Goal: Task Accomplishment & Management: Use online tool/utility

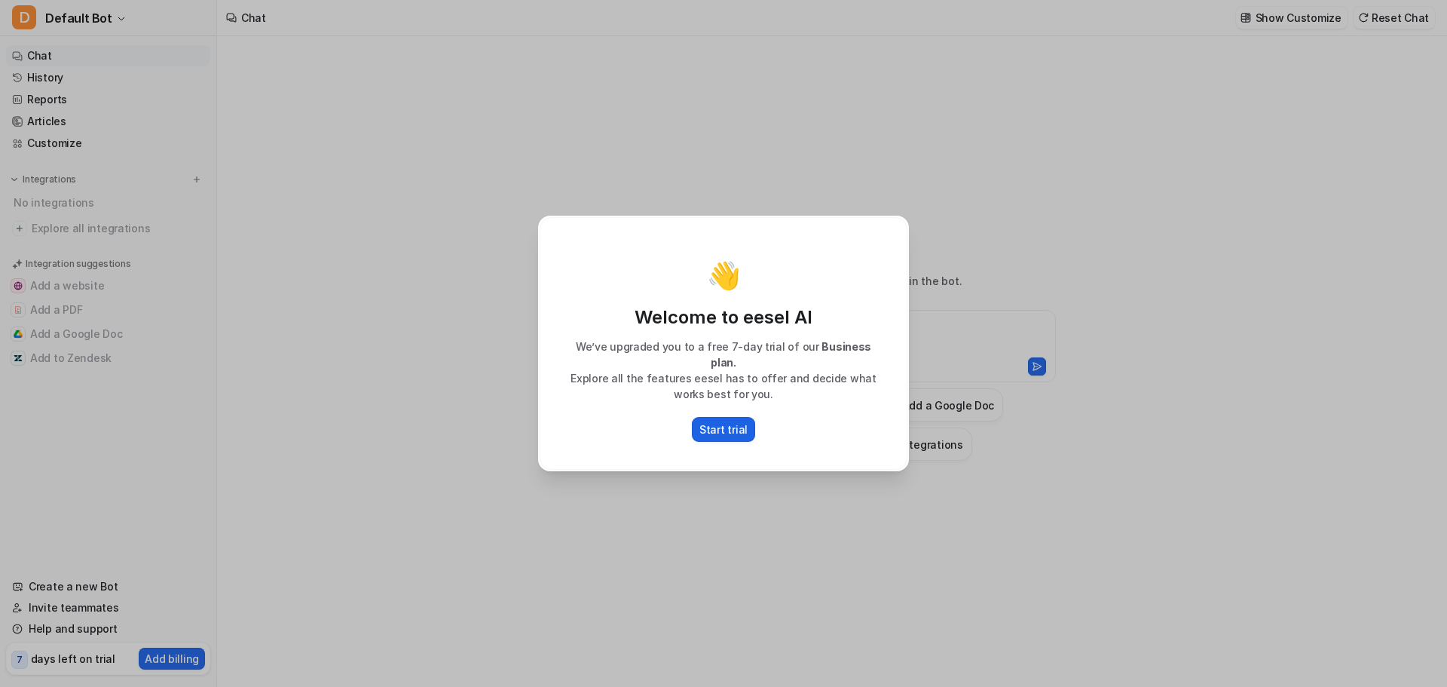
click at [721, 421] on p "Start trial" at bounding box center [724, 429] width 48 height 16
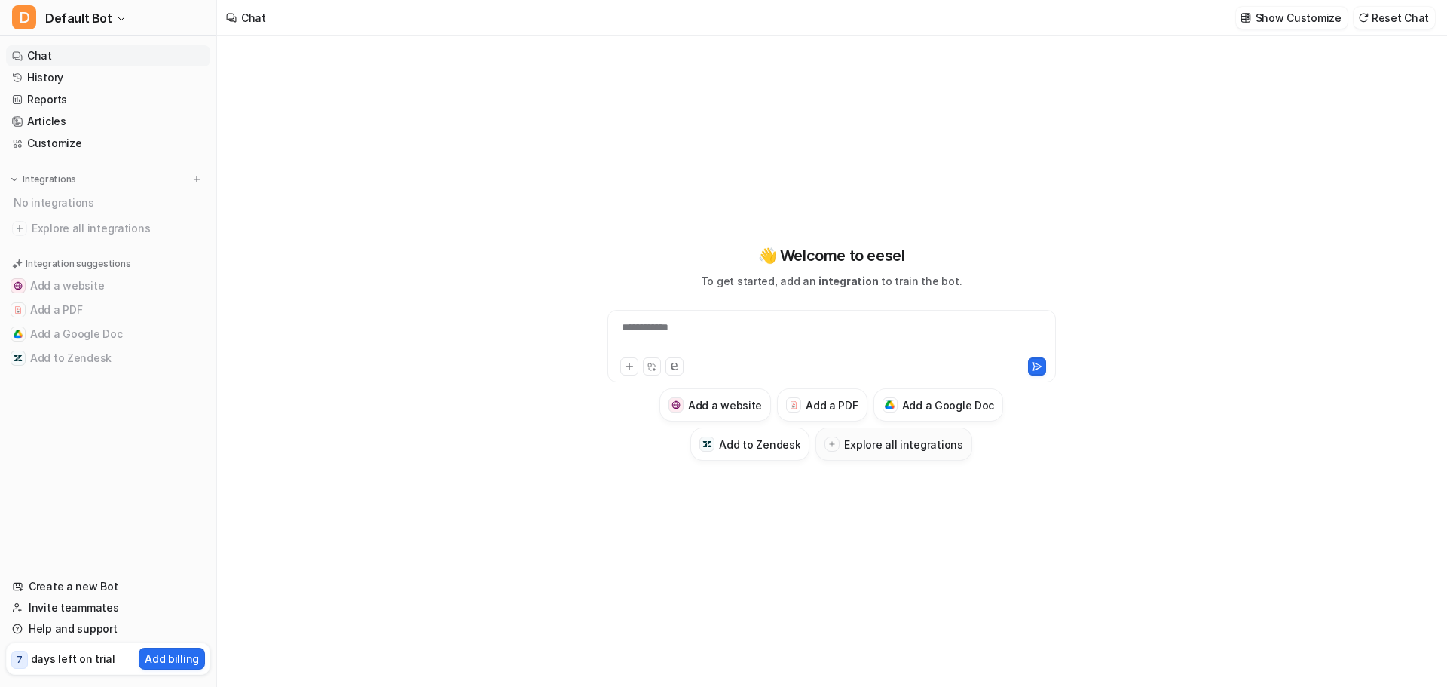
click at [882, 448] on h3 "Explore all integrations" at bounding box center [903, 444] width 118 height 16
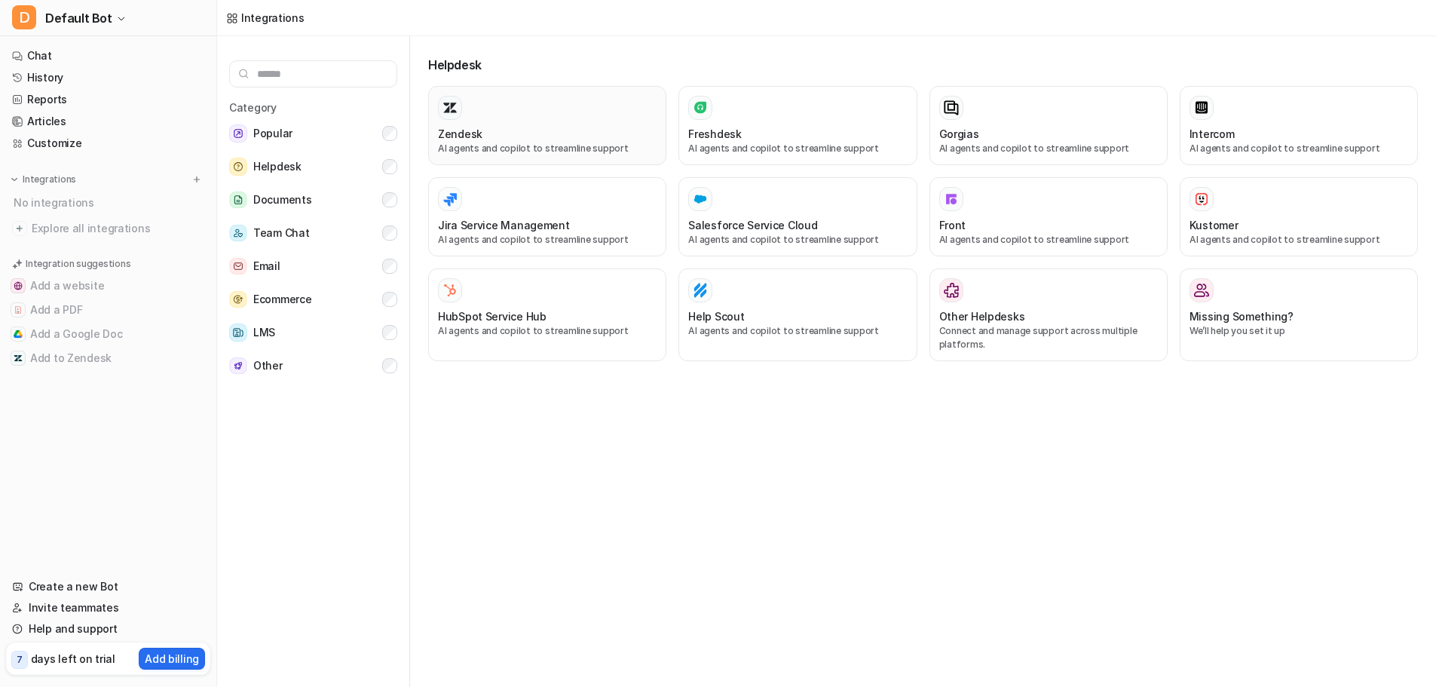
click at [537, 132] on div "Zendesk" at bounding box center [547, 134] width 219 height 16
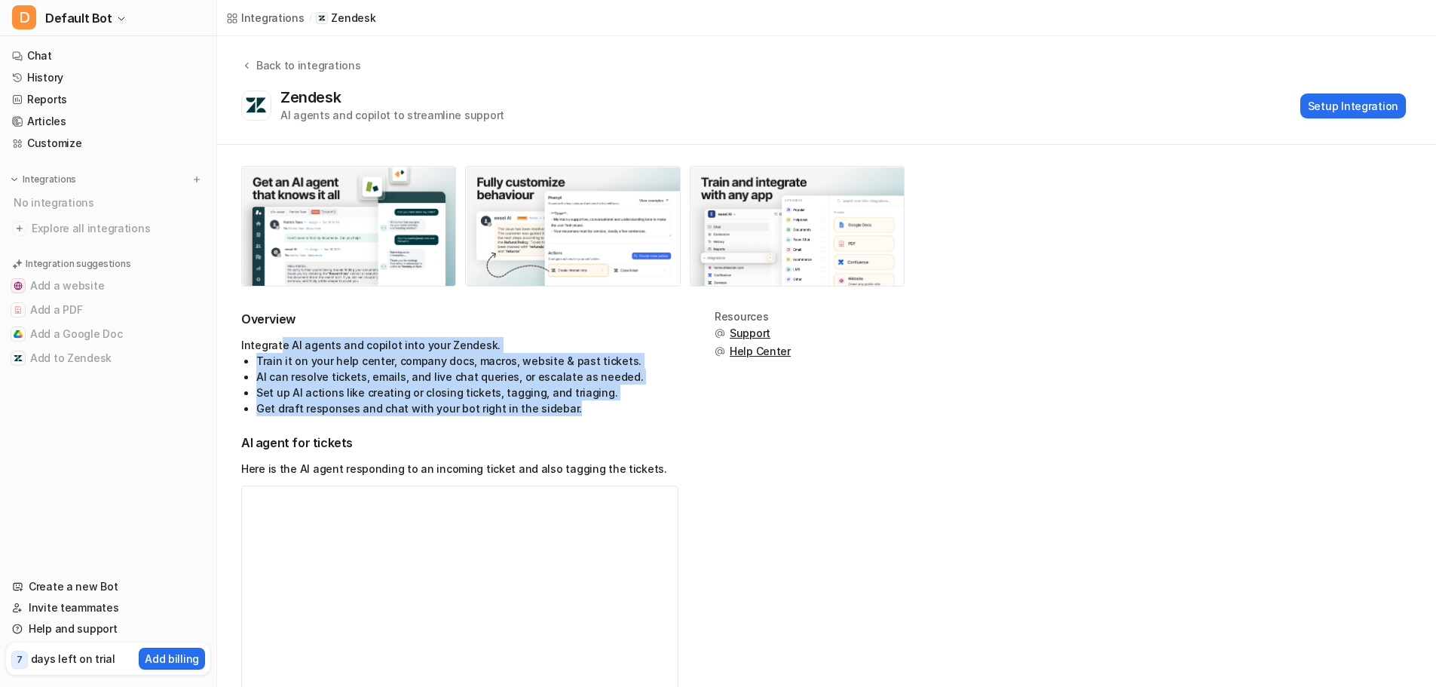
drag, startPoint x: 280, startPoint y: 348, endPoint x: 581, endPoint y: 410, distance: 307.1
click at [581, 410] on div "Integrate AI agents and copilot into your Zendesk. Train it on your help center…" at bounding box center [459, 376] width 437 height 79
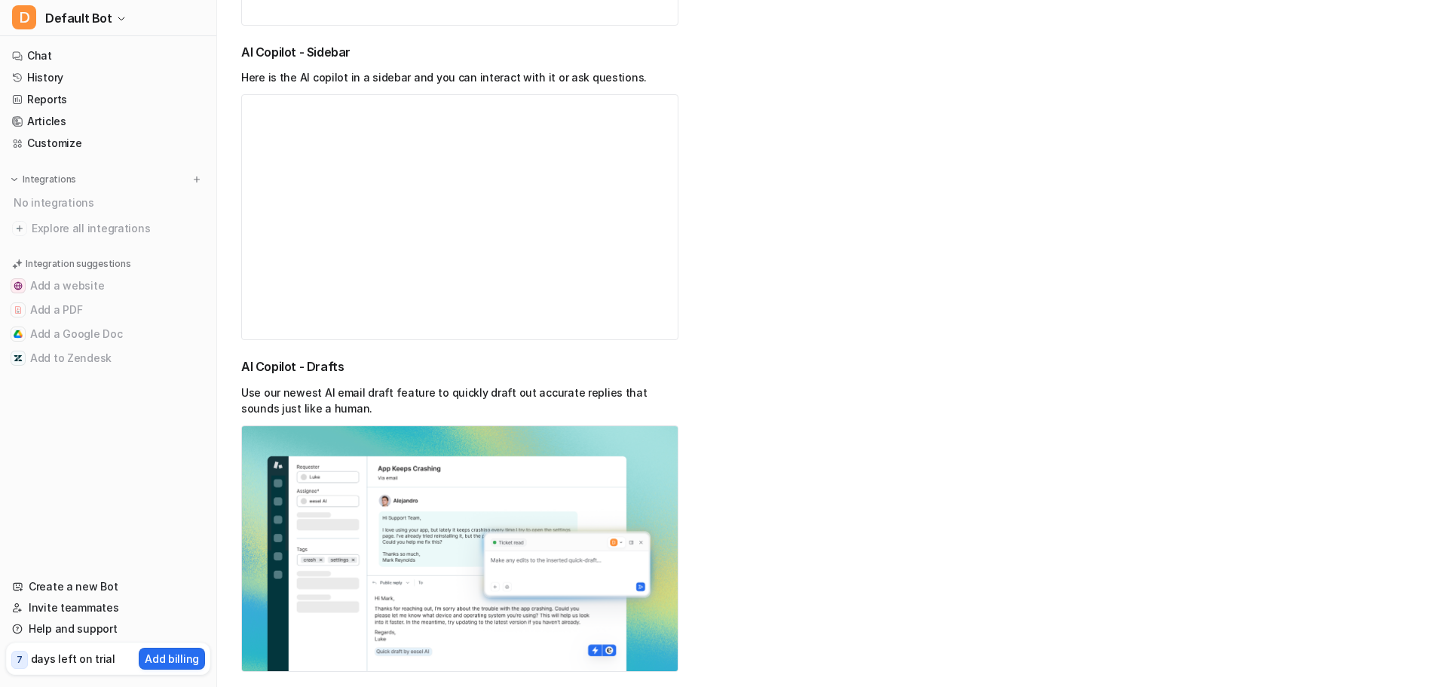
scroll to position [1055, 0]
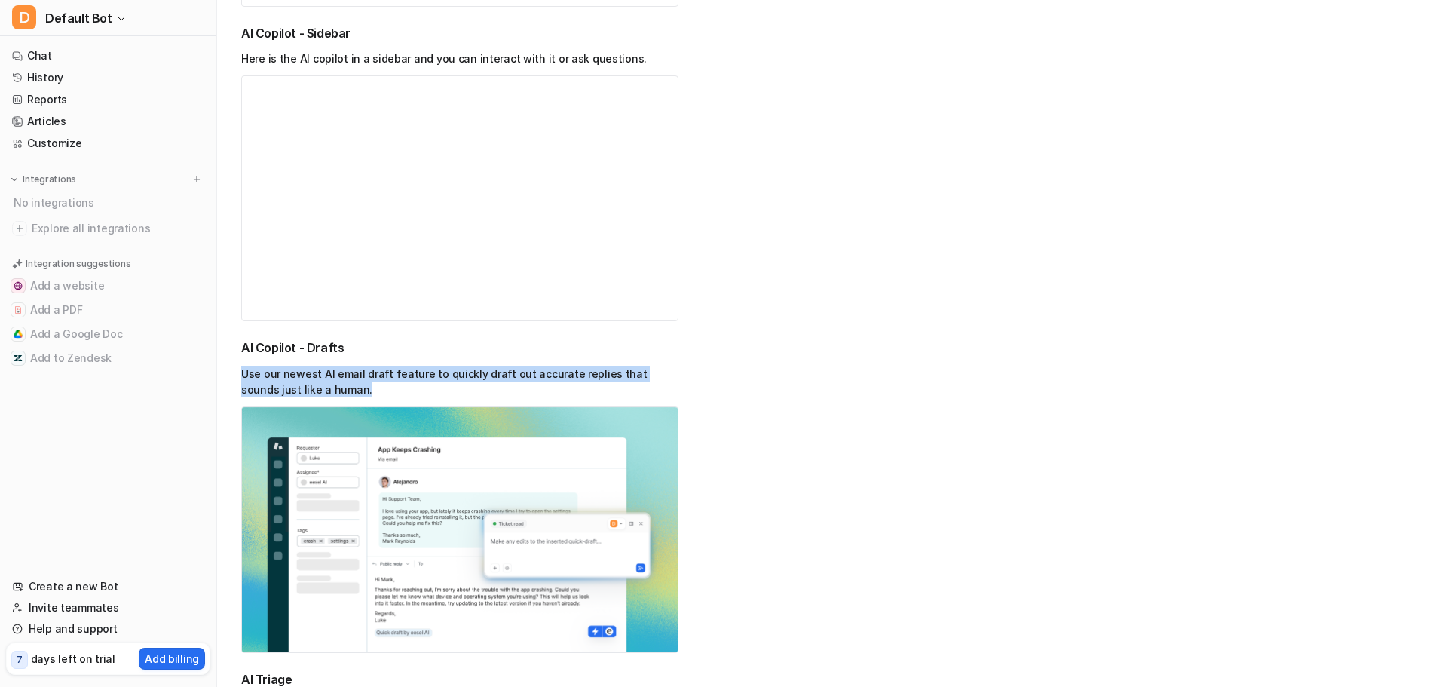
drag, startPoint x: 243, startPoint y: 372, endPoint x: 334, endPoint y: 385, distance: 92.1
click at [334, 385] on p "Use our newest AI email draft feature to quickly draft out accurate replies tha…" at bounding box center [459, 382] width 437 height 32
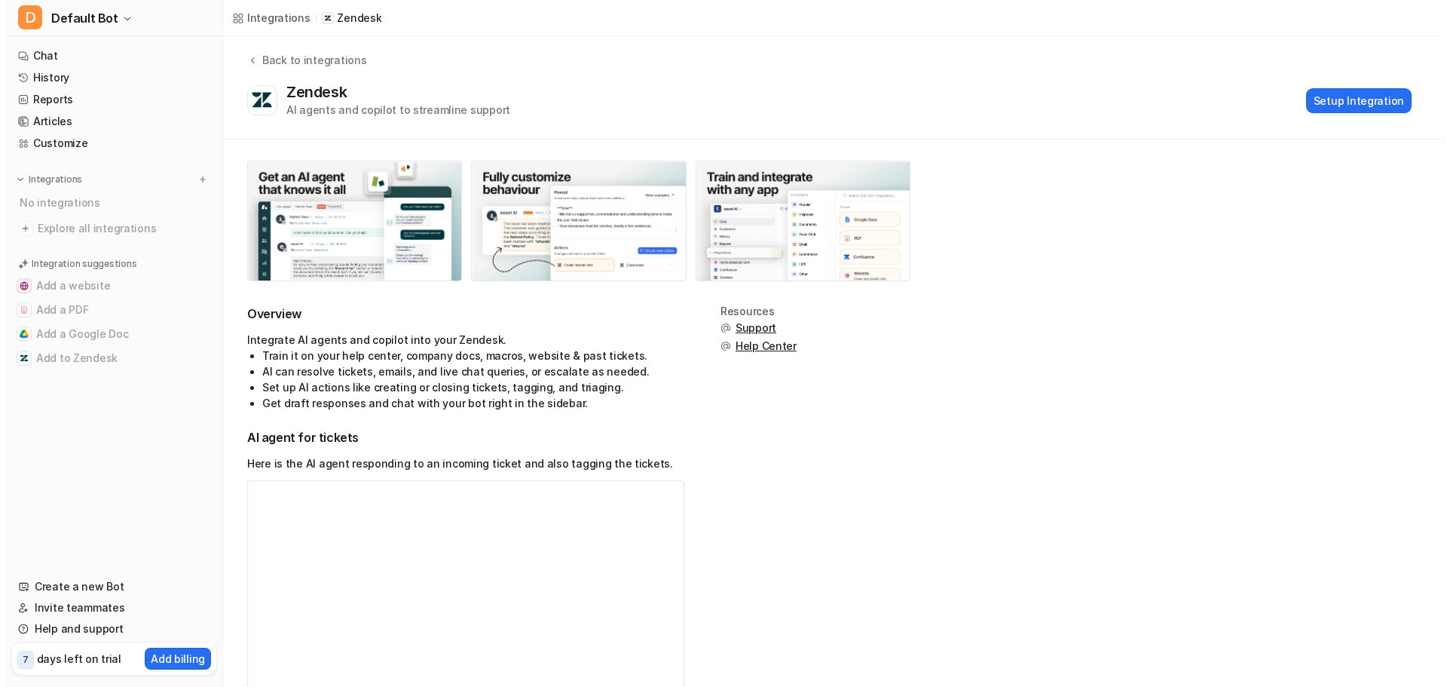
scroll to position [0, 0]
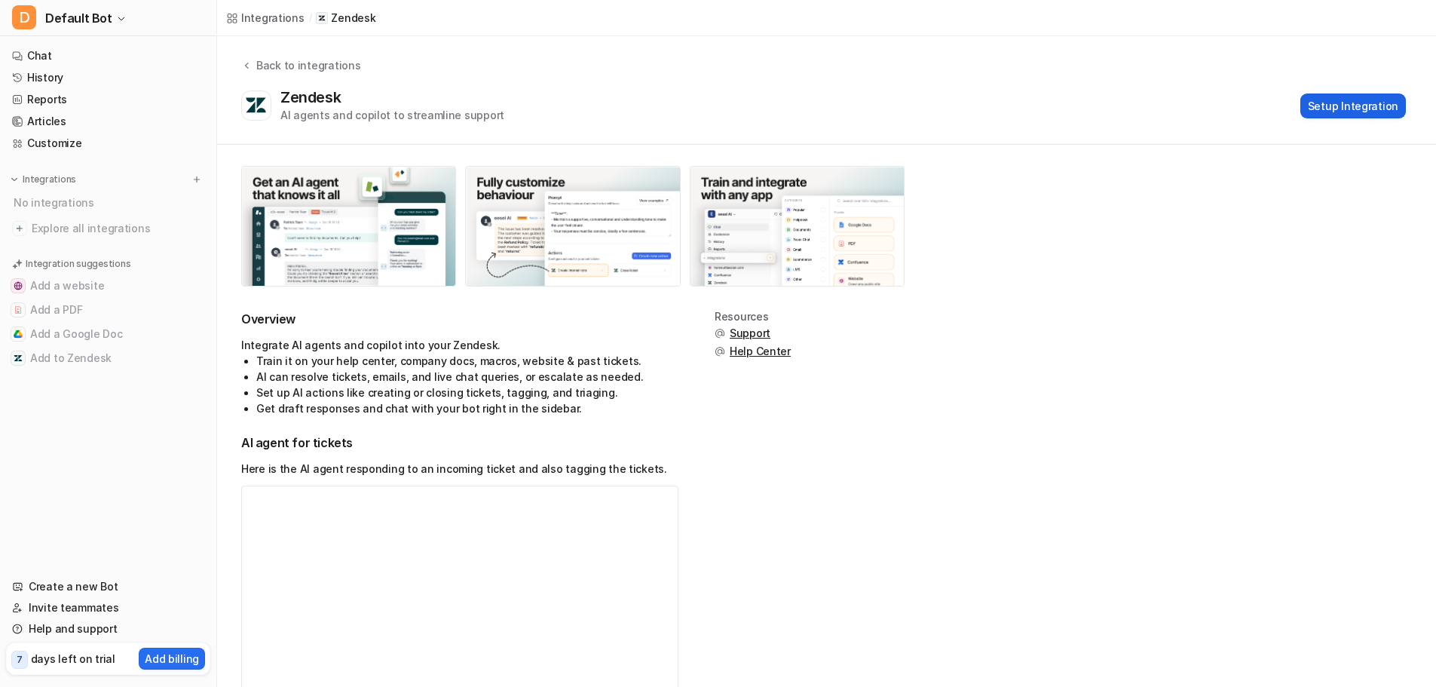
click at [1335, 96] on button "Setup Integration" at bounding box center [1353, 105] width 106 height 25
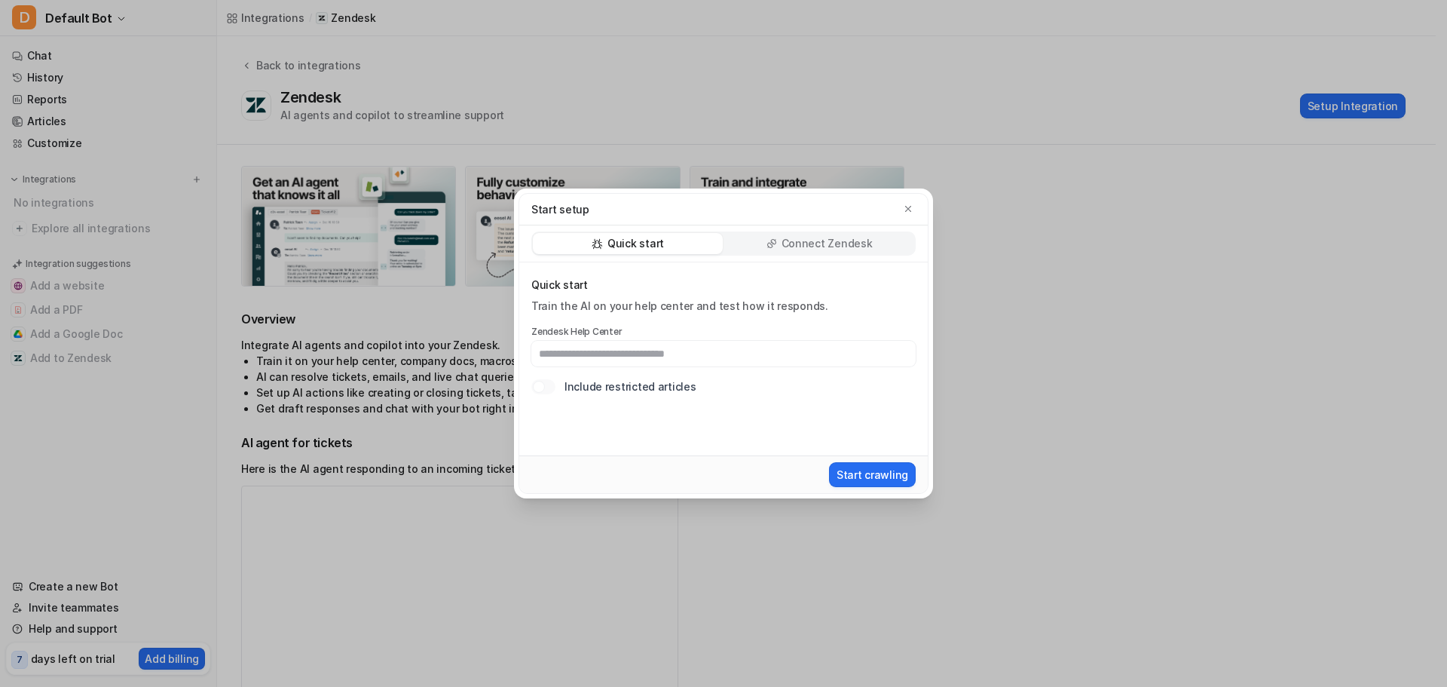
click at [838, 256] on div "Quick start Connect Zendesk" at bounding box center [723, 243] width 409 height 37
click at [838, 245] on p "Connect Zendesk" at bounding box center [827, 243] width 91 height 15
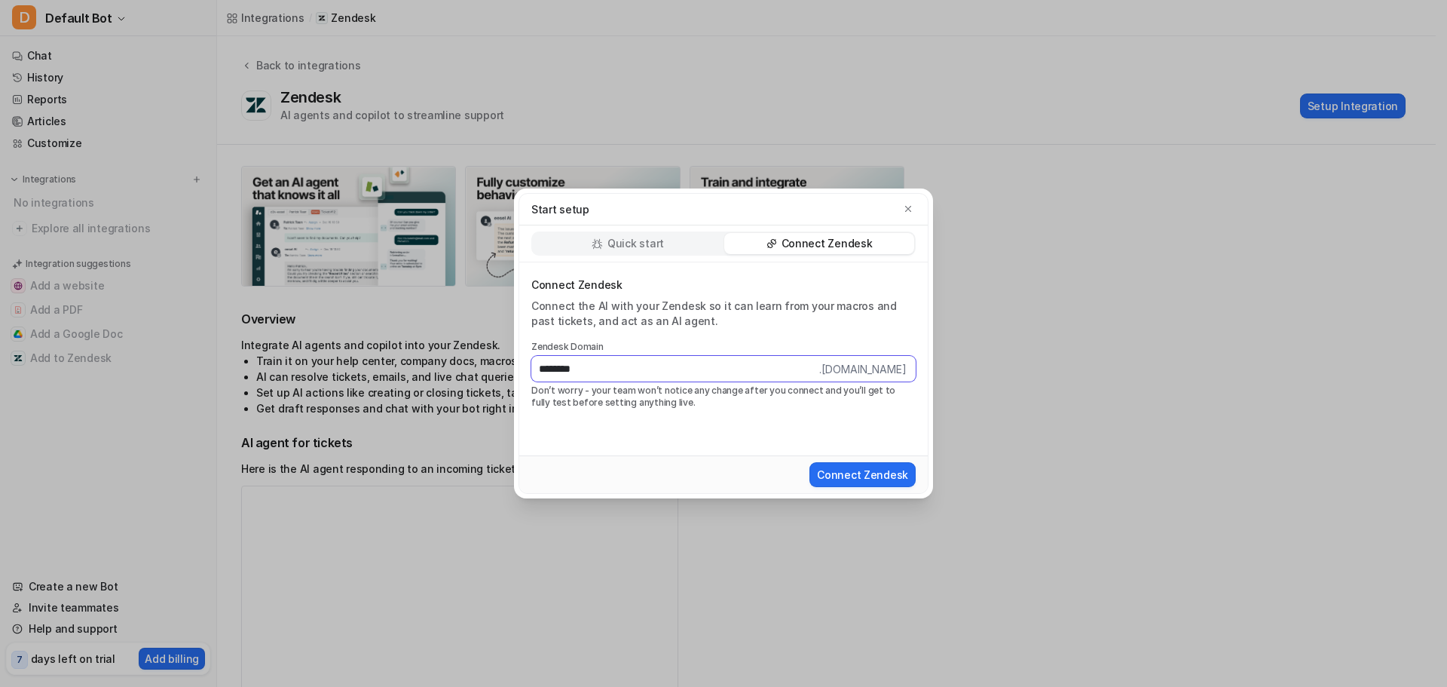
type input "********"
click at [732, 443] on div "Connect Zendesk Connect the AI with your Zendesk so it can learn from your macr…" at bounding box center [723, 358] width 409 height 193
click at [880, 471] on button "Connect Zendesk" at bounding box center [863, 474] width 106 height 25
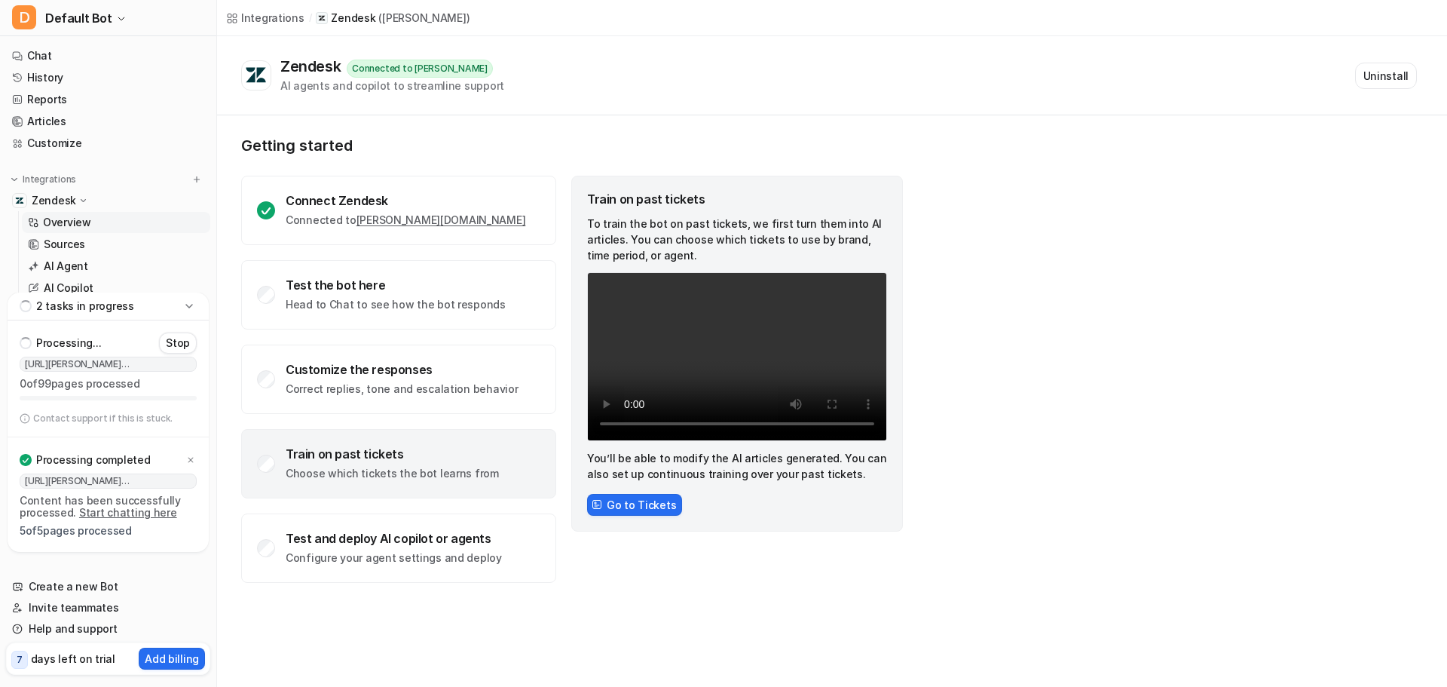
click at [327, 462] on div "Train on past tickets Choose which tickets the bot learns from" at bounding box center [392, 463] width 213 height 35
click at [660, 508] on button "Go to Tickets" at bounding box center [634, 505] width 95 height 22
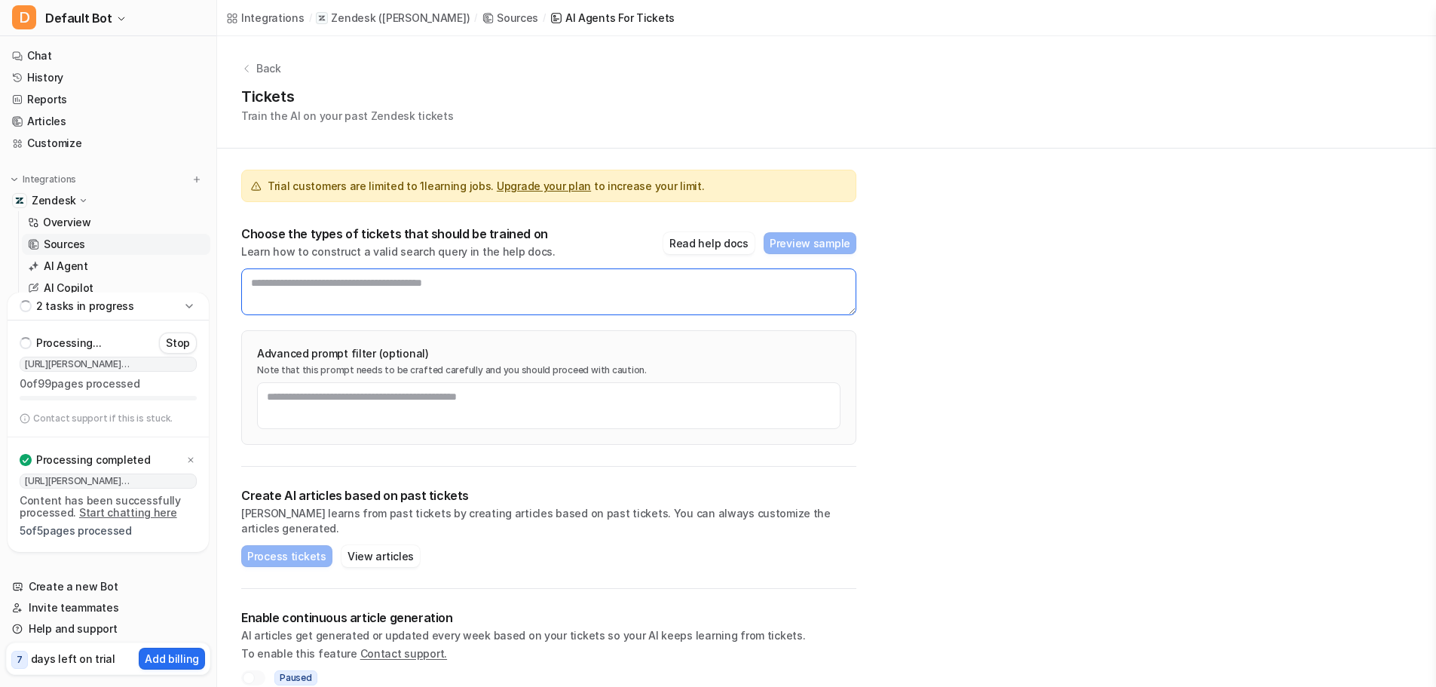
click at [382, 284] on textarea at bounding box center [548, 291] width 615 height 47
click at [309, 391] on textarea at bounding box center [548, 405] width 583 height 47
click at [183, 309] on icon at bounding box center [189, 306] width 15 height 15
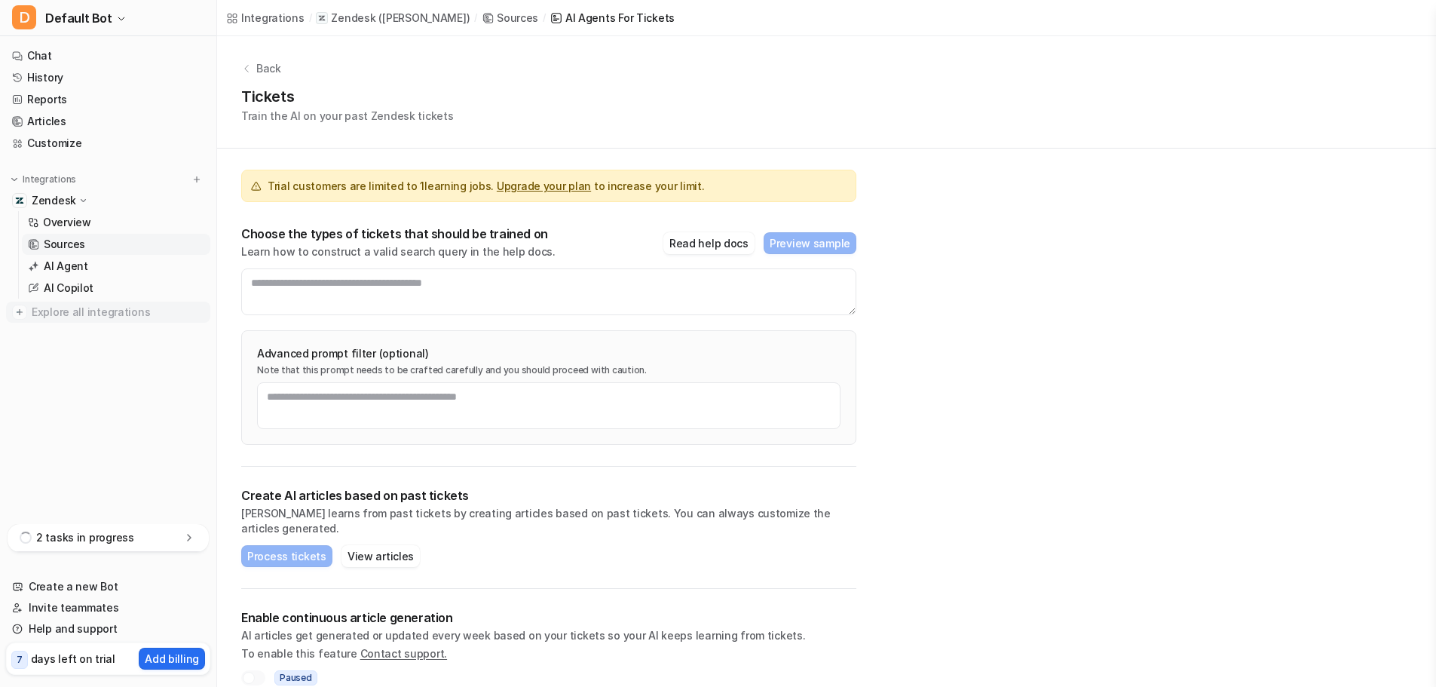
click at [183, 309] on span "Explore all integrations" at bounding box center [118, 312] width 173 height 24
click at [190, 542] on icon at bounding box center [189, 537] width 15 height 15
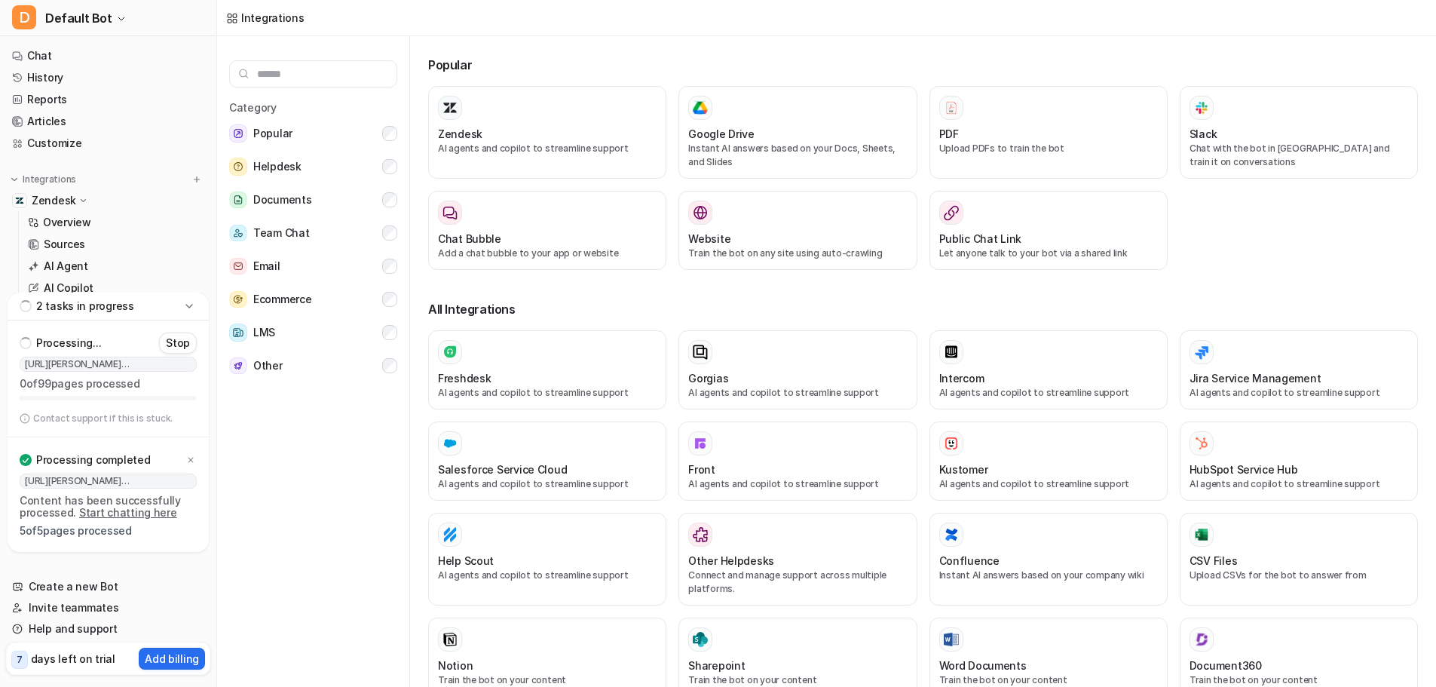
click at [189, 308] on icon at bounding box center [189, 306] width 15 height 15
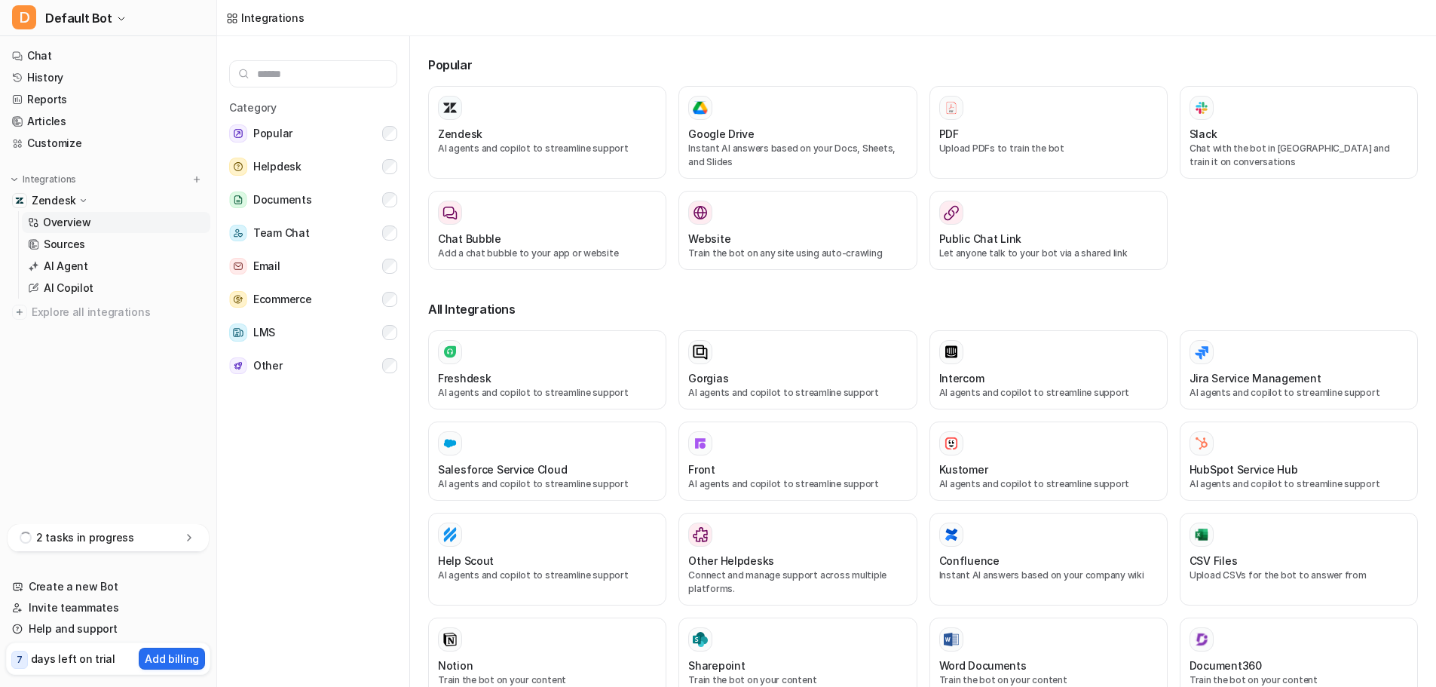
click at [80, 224] on p "Overview" at bounding box center [67, 222] width 48 height 15
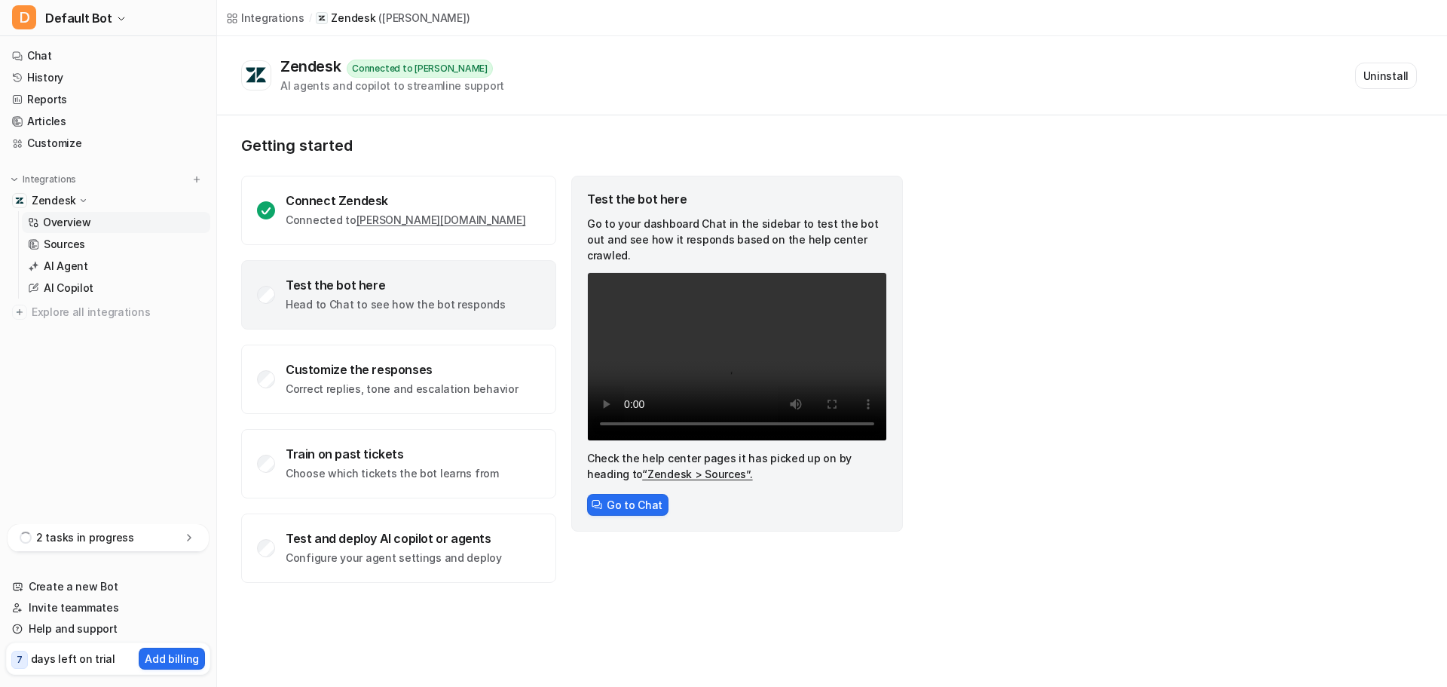
click at [670, 467] on link "“Zendesk > Sources”." at bounding box center [697, 473] width 110 height 13
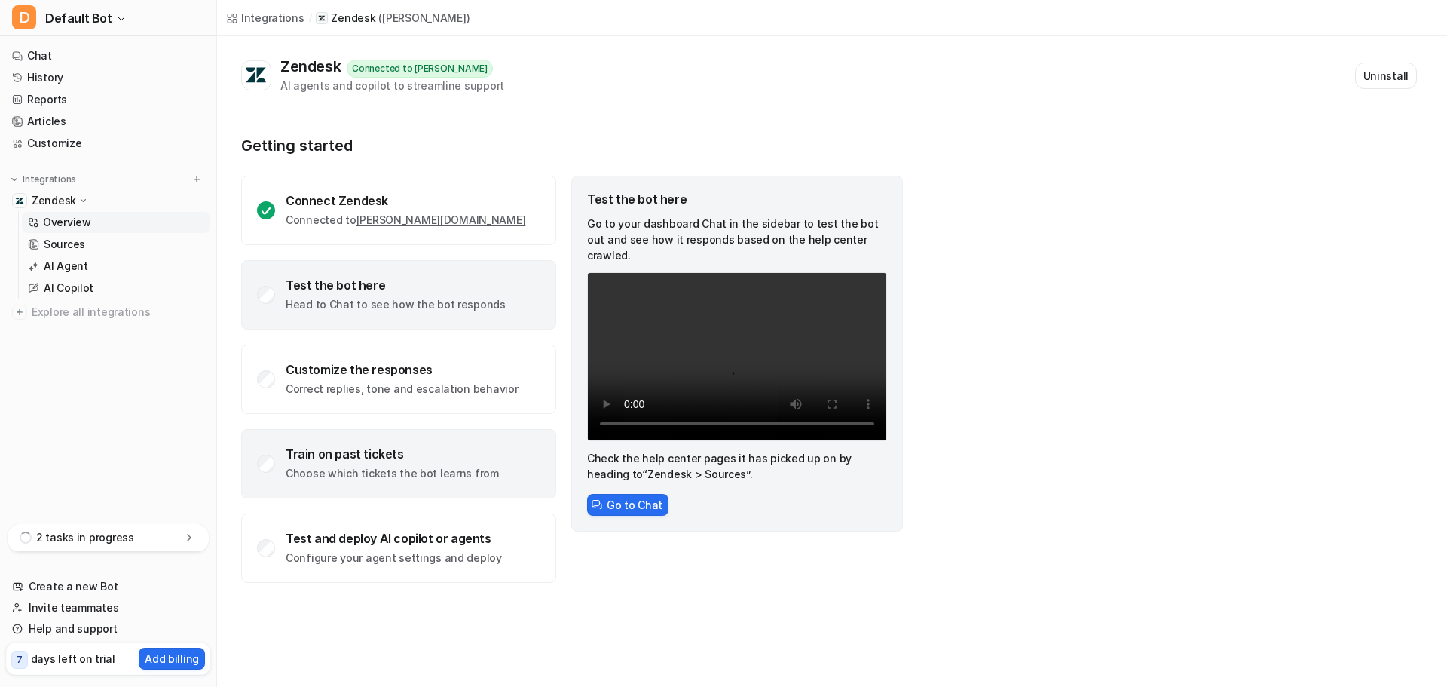
click at [403, 469] on p "Choose which tickets the bot learns from" at bounding box center [392, 473] width 213 height 15
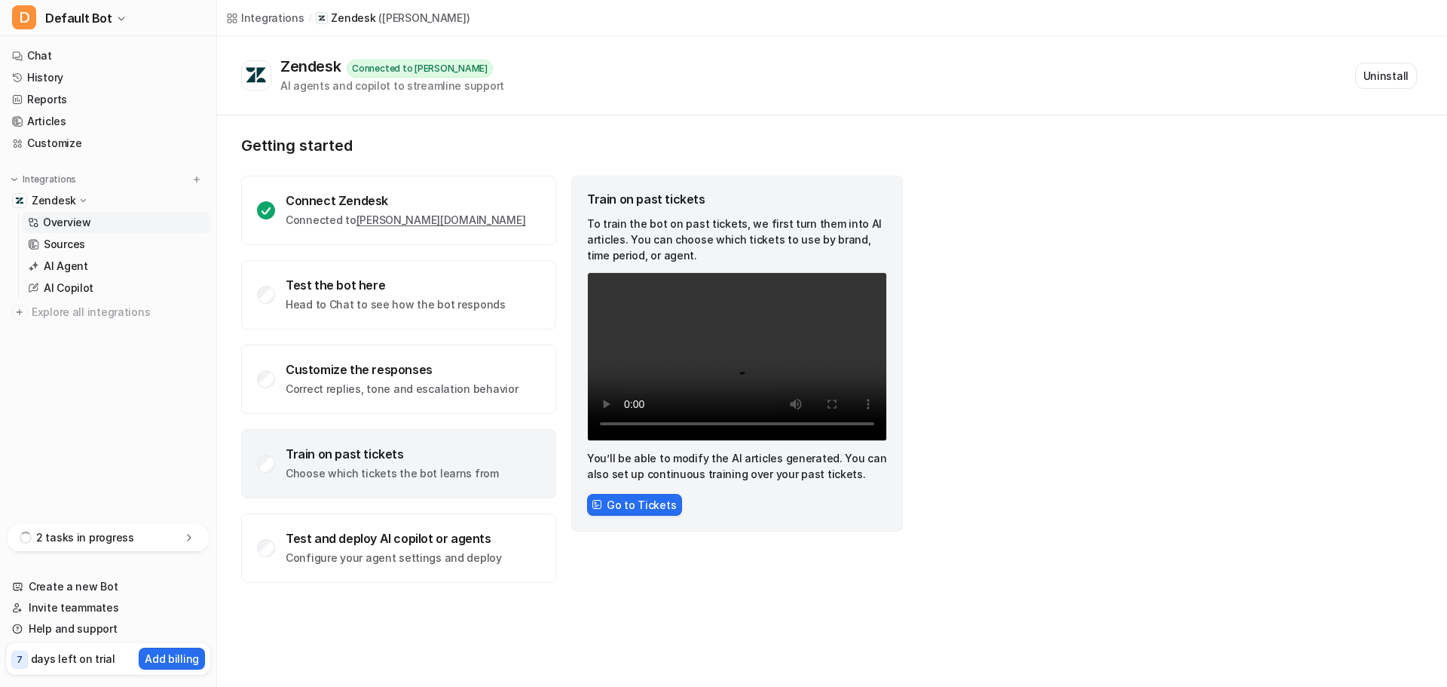
click at [275, 467] on div "Train on past tickets Choose which tickets the bot learns from" at bounding box center [398, 463] width 315 height 69
click at [638, 504] on button "Go to Tickets" at bounding box center [634, 505] width 95 height 22
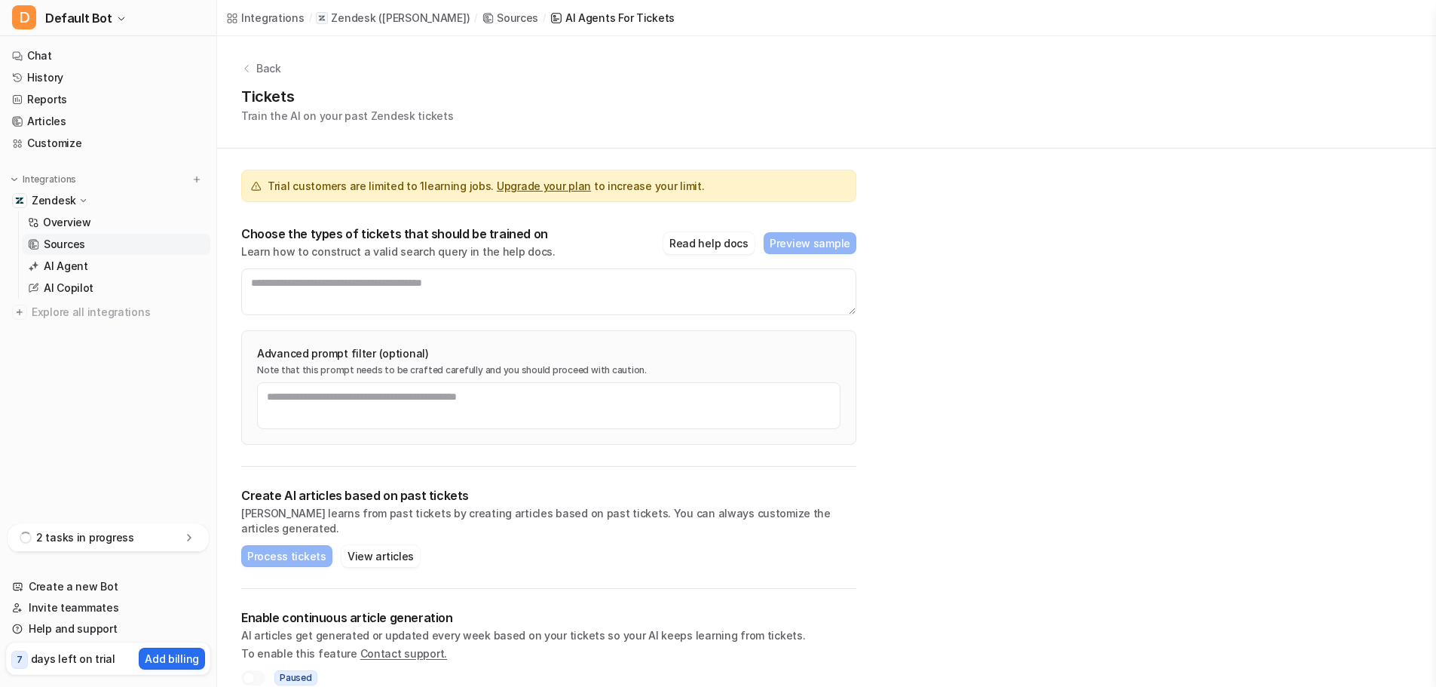
click at [534, 183] on link "Upgrade your plan" at bounding box center [544, 185] width 94 height 13
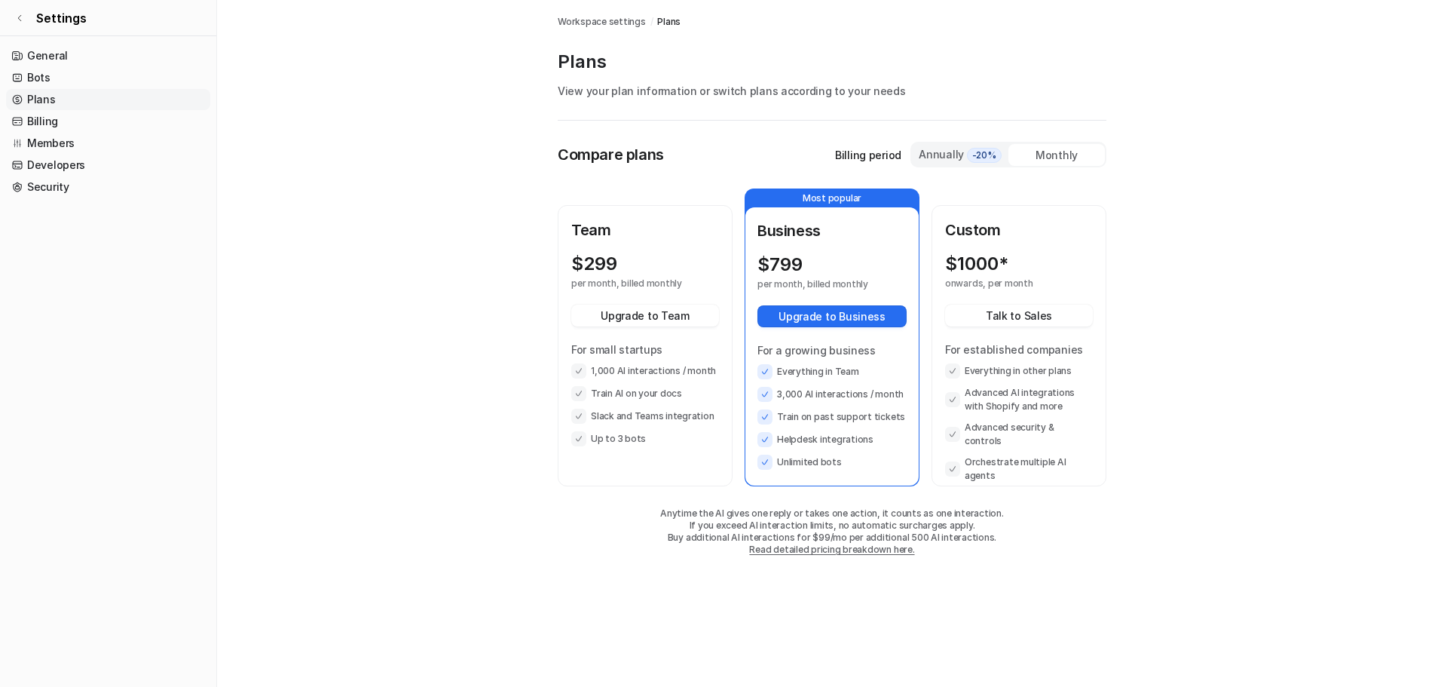
drag, startPoint x: 617, startPoint y: 532, endPoint x: 566, endPoint y: 534, distance: 50.6
click at [566, 534] on p "Buy additional AI interactions for $99/mo per additional 500 AI interactions." at bounding box center [832, 537] width 549 height 12
click at [515, 565] on main "Workspace settings / Plans Plans View your plan information or switch plans acc…" at bounding box center [832, 293] width 1230 height 586
click at [1032, 406] on li "Advanced AI integrations with Shopify and more" at bounding box center [1019, 399] width 148 height 27
click at [1000, 375] on li "Everything in other plans" at bounding box center [1019, 370] width 148 height 15
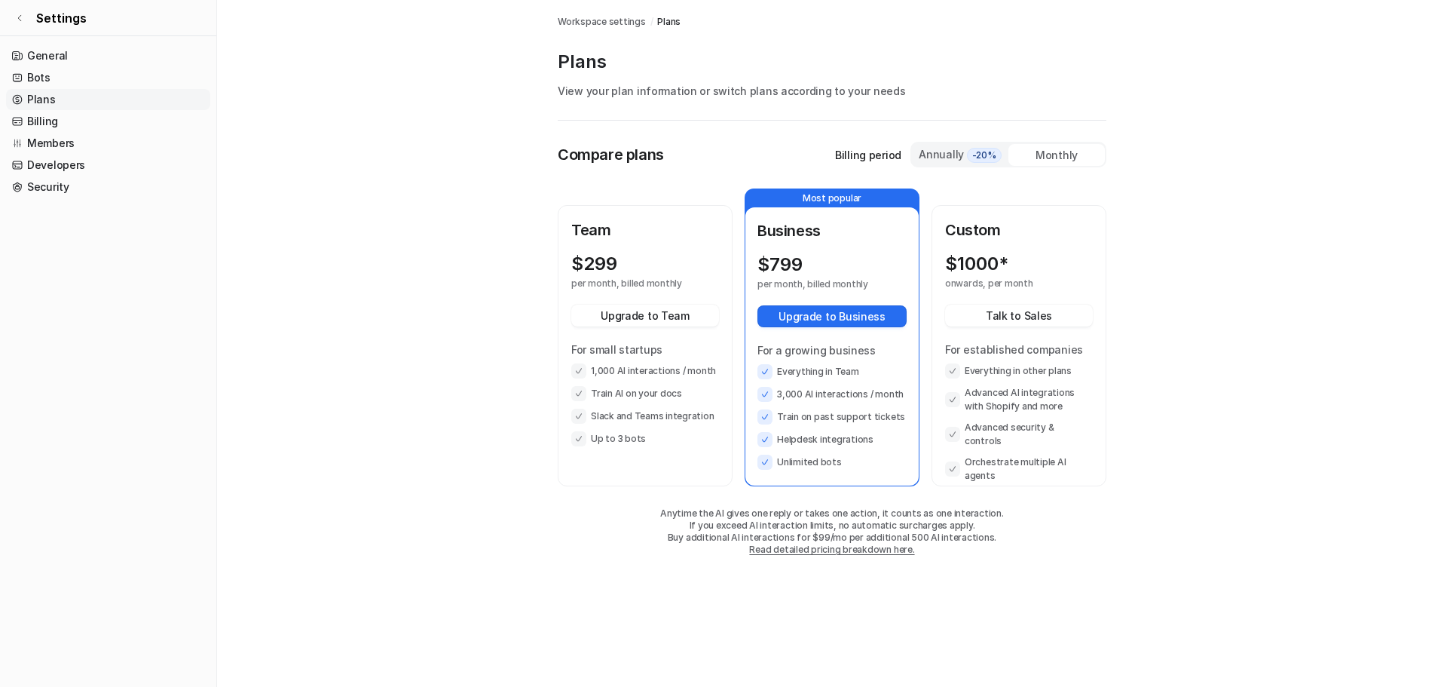
click at [1059, 158] on div "Monthly" at bounding box center [1057, 155] width 96 height 22
click at [940, 152] on div "Annually -20%" at bounding box center [960, 154] width 84 height 17
click at [1046, 161] on div "Monthly" at bounding box center [1057, 155] width 96 height 22
click at [991, 350] on p "For established companies" at bounding box center [1019, 350] width 148 height 16
click at [19, 11] on link "Settings" at bounding box center [108, 18] width 216 height 36
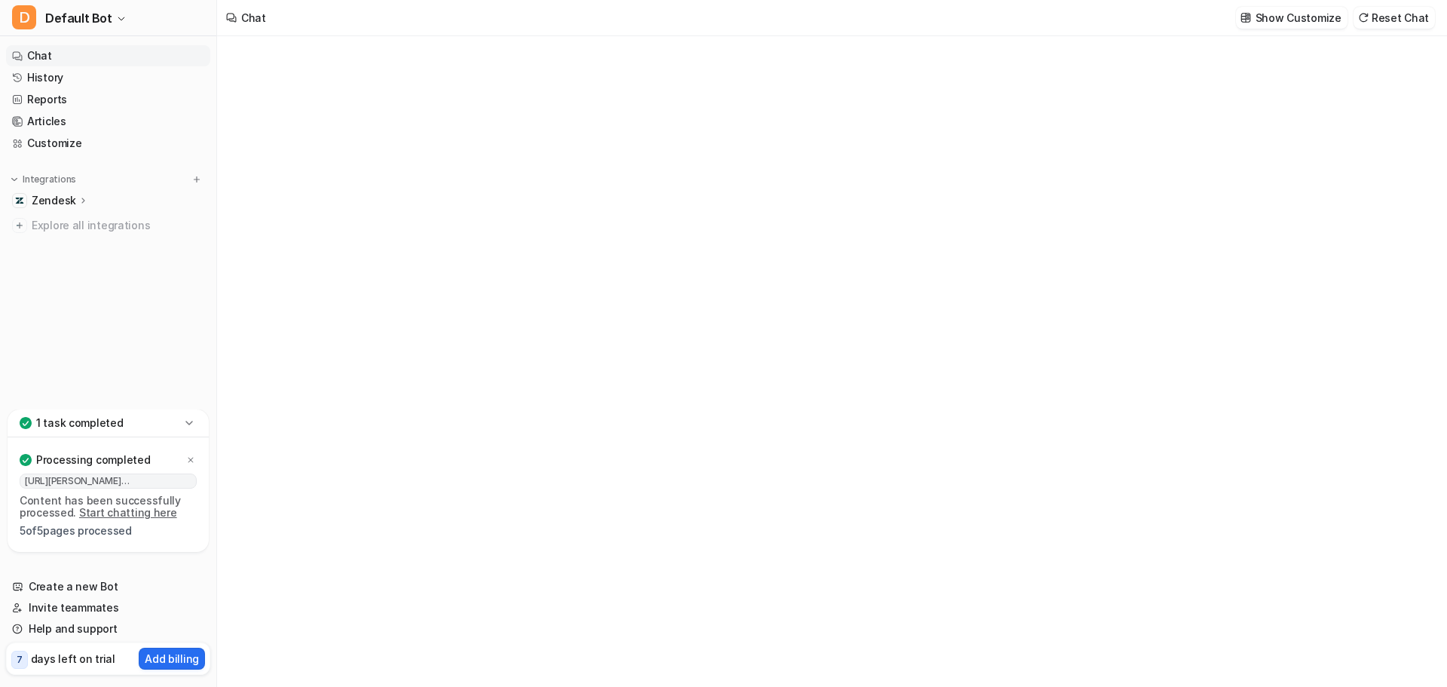
type textarea "**********"
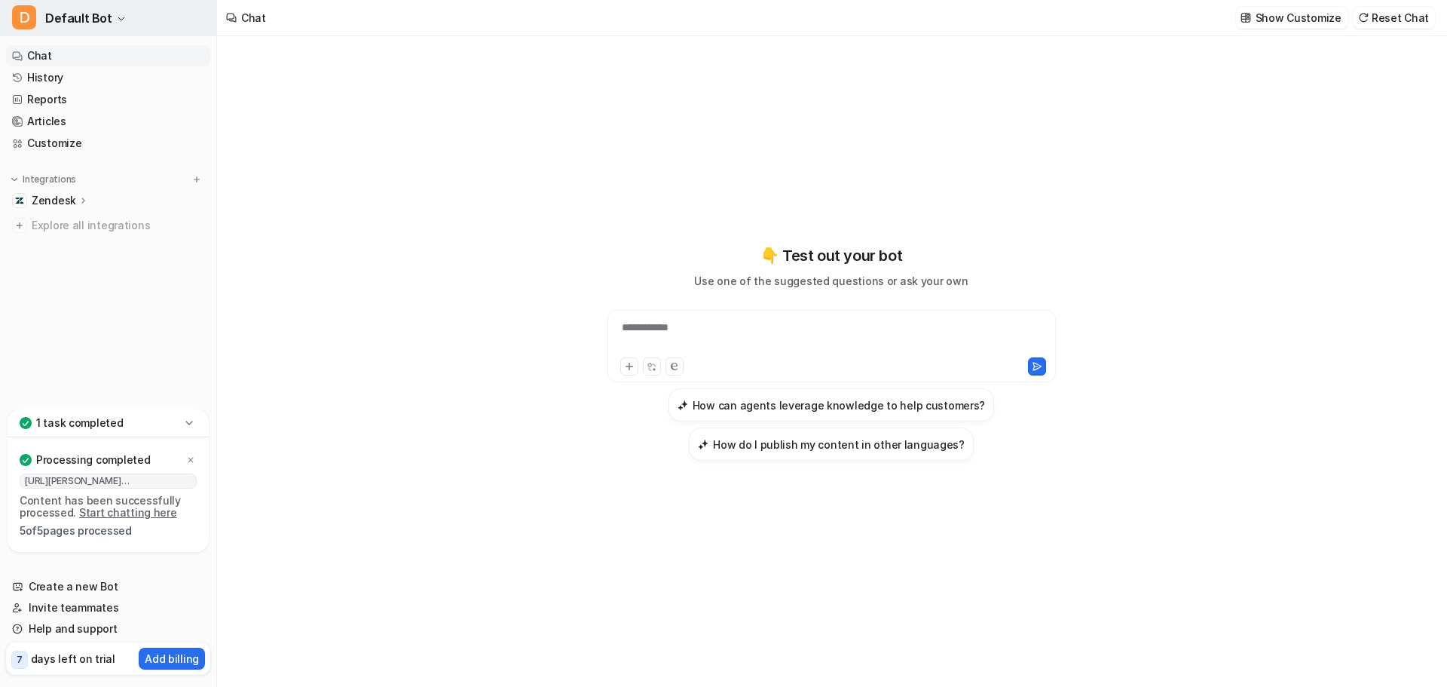
click at [65, 14] on span "Default Bot" at bounding box center [78, 18] width 67 height 21
click at [401, 194] on div "**********" at bounding box center [723, 343] width 1447 height 687
click at [62, 80] on link "History" at bounding box center [108, 77] width 204 height 21
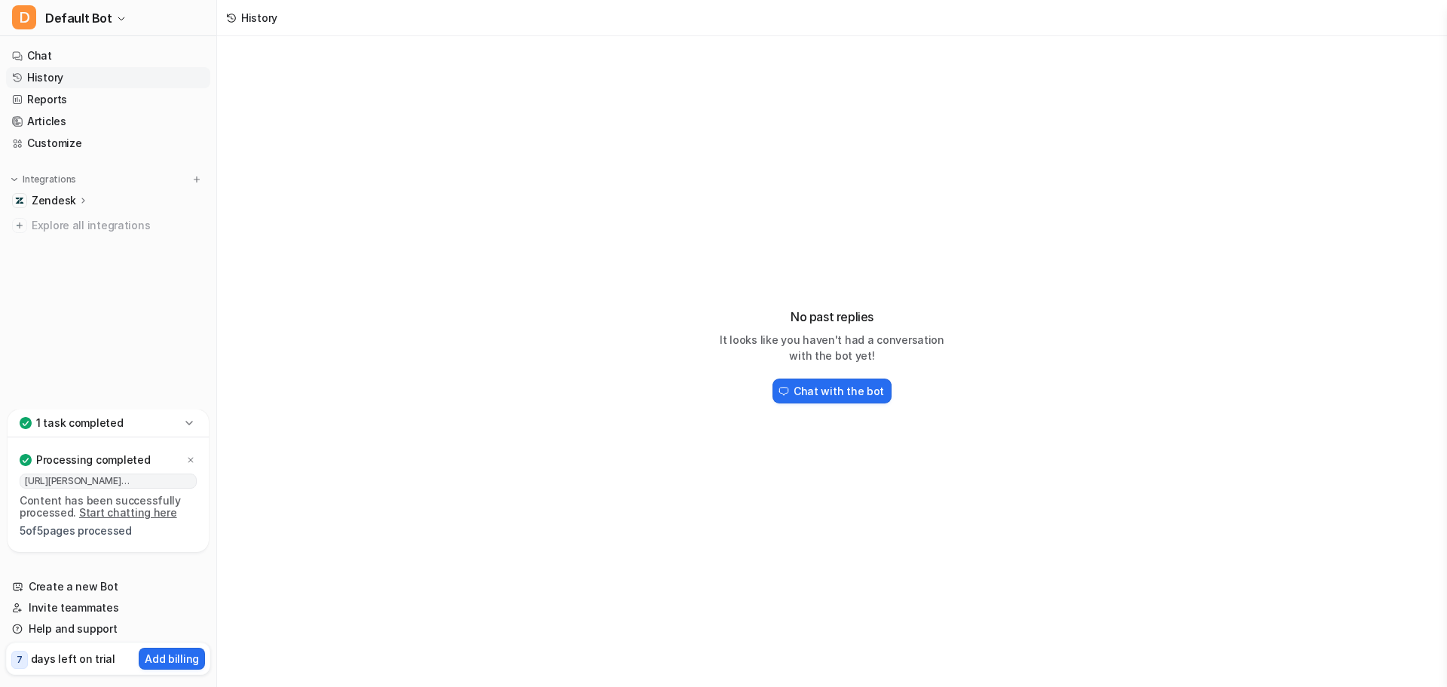
drag, startPoint x: 294, startPoint y: 136, endPoint x: 54, endPoint y: 36, distance: 259.6
click at [294, 133] on div "No past replies It looks like you haven't had a conversation with the bot yet! …" at bounding box center [832, 349] width 1230 height 626
click at [44, 11] on button "D Default Bot" at bounding box center [108, 18] width 216 height 36
click at [333, 164] on div "D Default Bot D Default Bot Create a new bot Settings Sign out Chat History Rep…" at bounding box center [723, 343] width 1447 height 687
